Goal: Find specific page/section: Find specific page/section

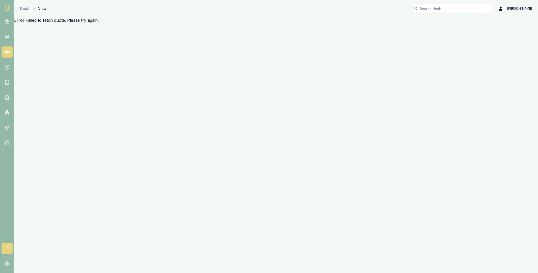
click at [6, 247] on span "T" at bounding box center [7, 247] width 11 height 11
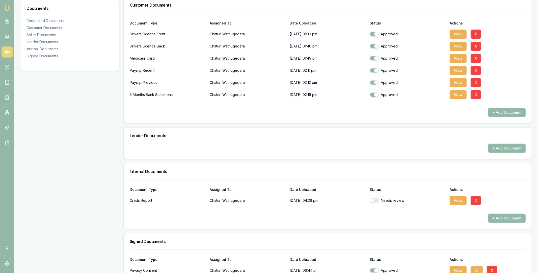
scroll to position [217, 0]
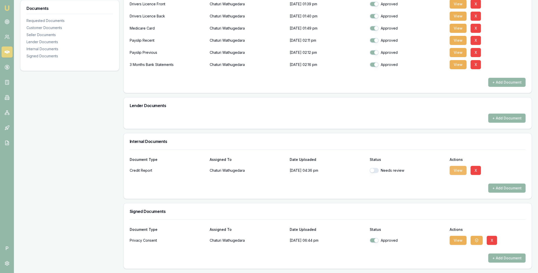
click at [462, 171] on button "View" at bounding box center [458, 170] width 17 height 9
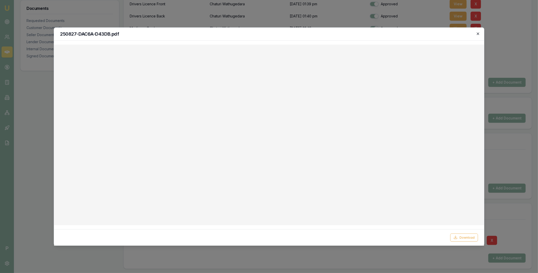
click at [478, 34] on icon "button" at bounding box center [478, 33] width 2 height 2
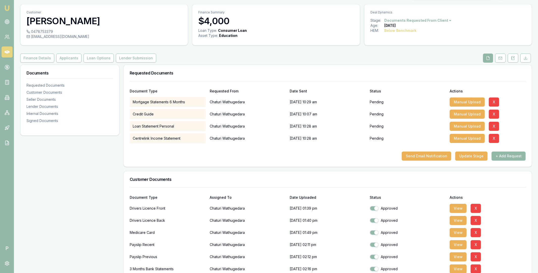
scroll to position [0, 0]
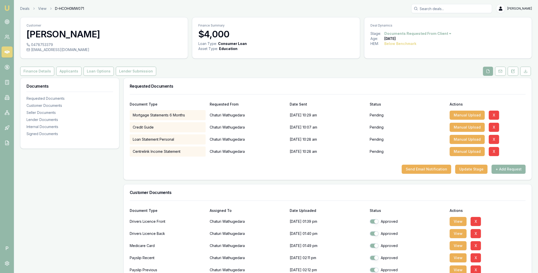
click at [7, 52] on icon at bounding box center [7, 51] width 5 height 3
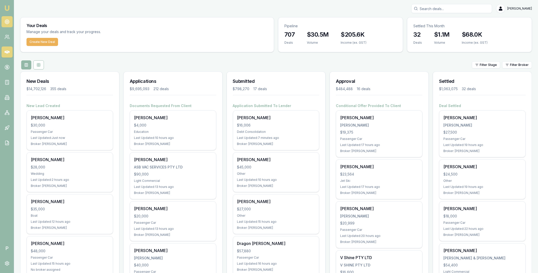
click at [9, 22] on circle at bounding box center [7, 22] width 4 height 4
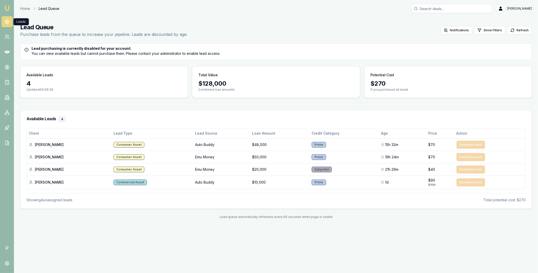
click at [434, 28] on div "Lead Queue Purchase leads from the queue to increase your pipeline. Leads are d…" at bounding box center [276, 30] width 512 height 14
